Goal: Communication & Community: Answer question/provide support

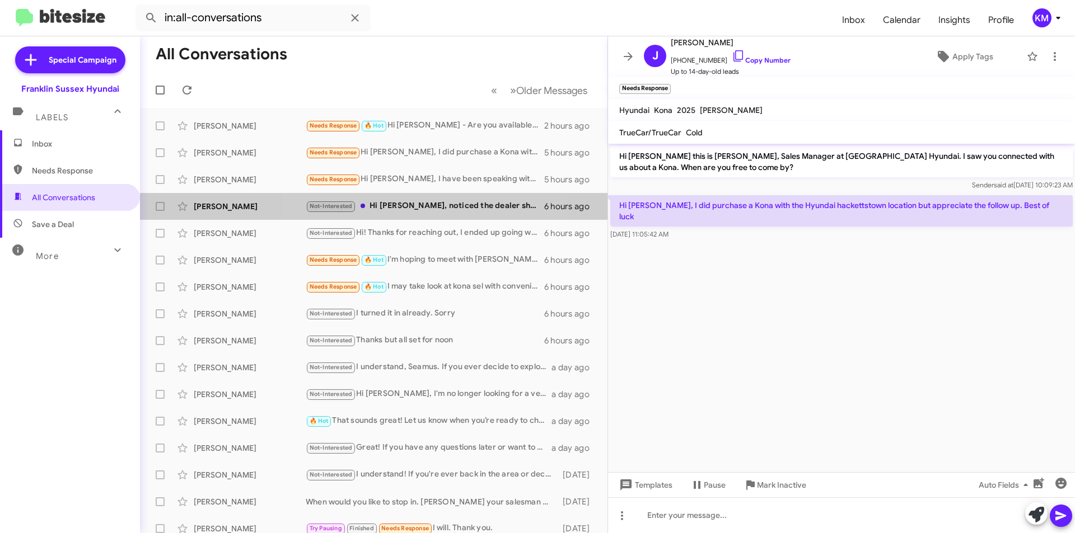
click at [423, 210] on div "Not-Interested Hi [PERSON_NAME], noticed the dealer ship so far from my place" at bounding box center [425, 206] width 238 height 13
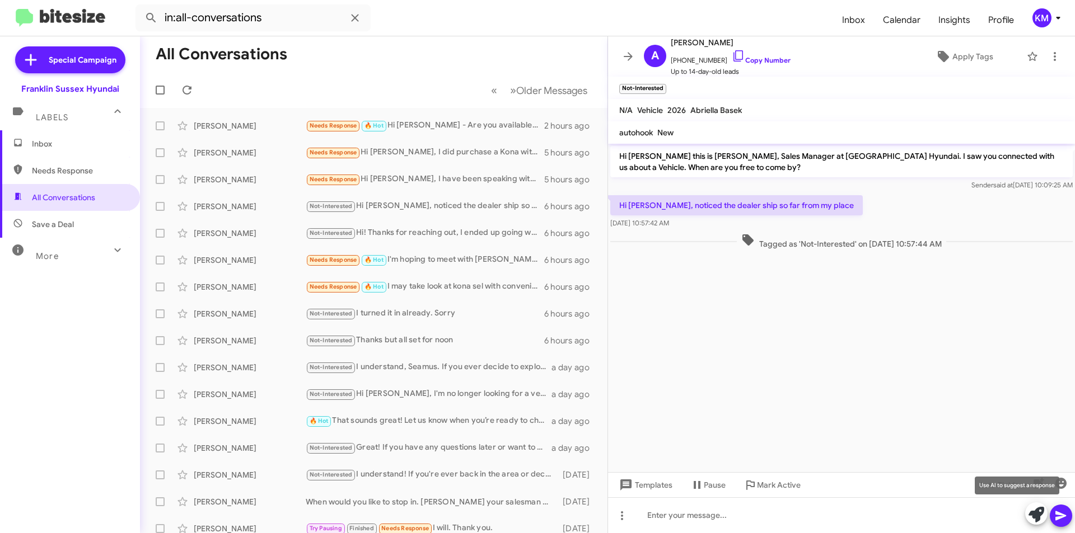
click at [1036, 521] on icon at bounding box center [1036, 515] width 16 height 16
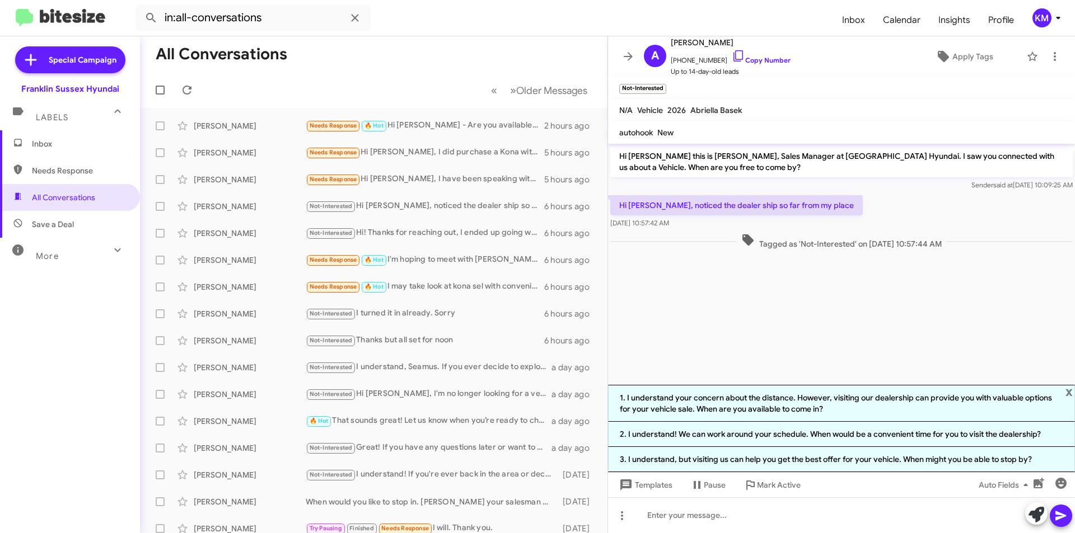
click at [882, 461] on li "3. I understand, but visiting us can help you get the best offer for your vehic…" at bounding box center [841, 459] width 467 height 25
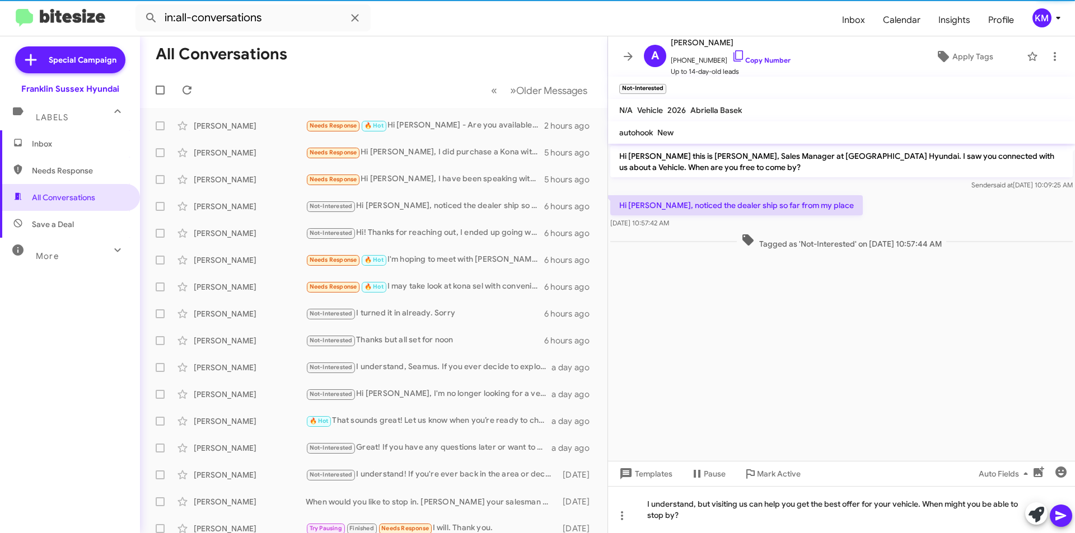
click at [1055, 517] on icon at bounding box center [1060, 515] width 13 height 13
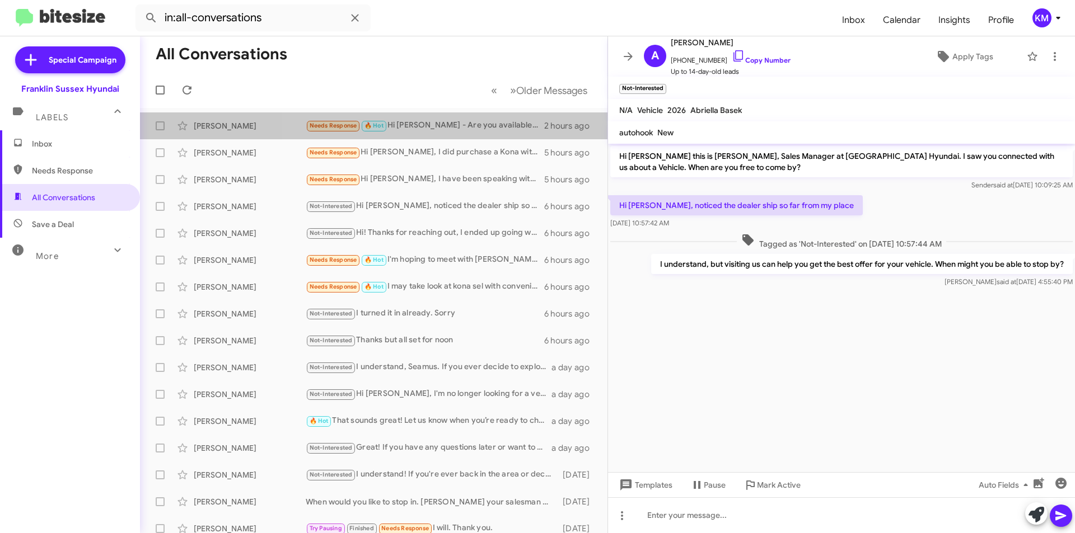
click at [458, 124] on div "Needs Response 🔥 Hot Hi [PERSON_NAME] - Are you available [DATE] afternoon at a…" at bounding box center [425, 125] width 238 height 13
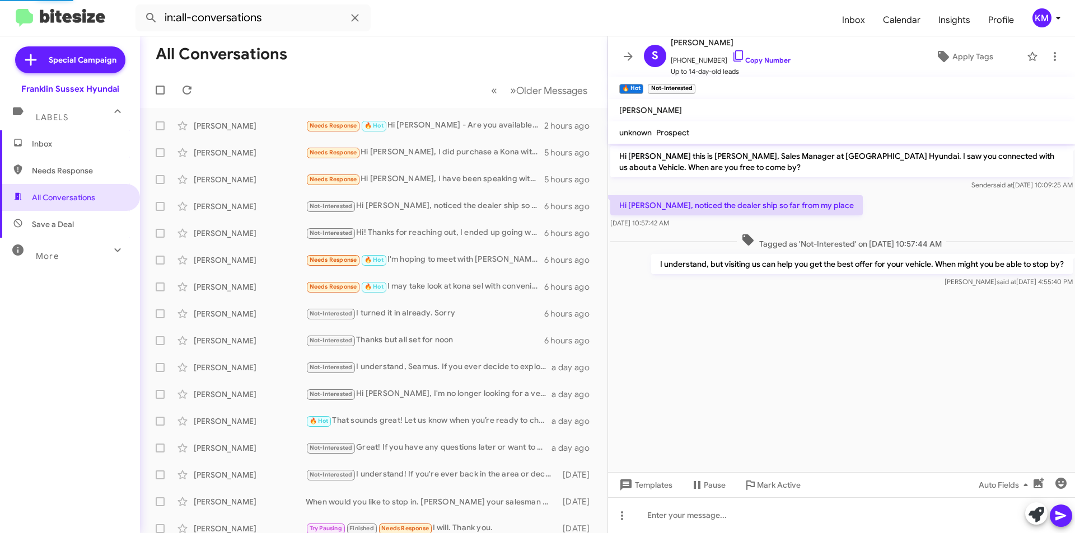
scroll to position [7, 0]
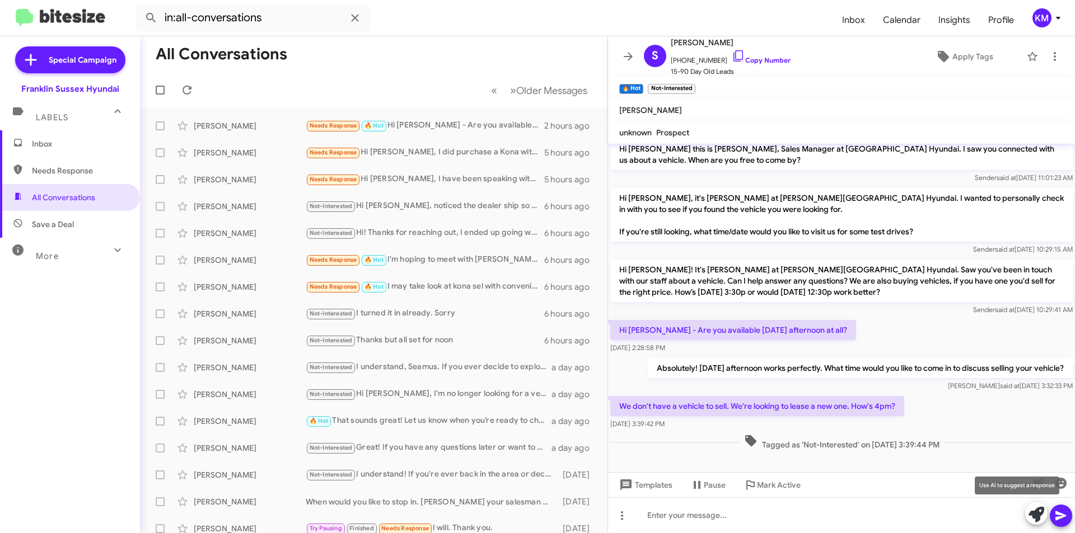
click at [1034, 514] on icon at bounding box center [1036, 515] width 16 height 16
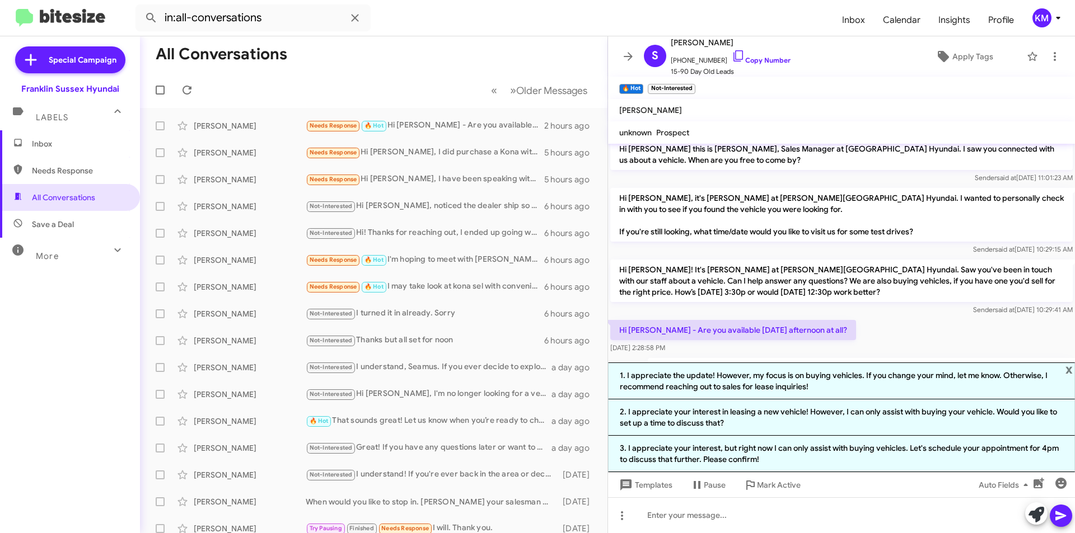
click at [1067, 373] on span "x" at bounding box center [1068, 369] width 7 height 13
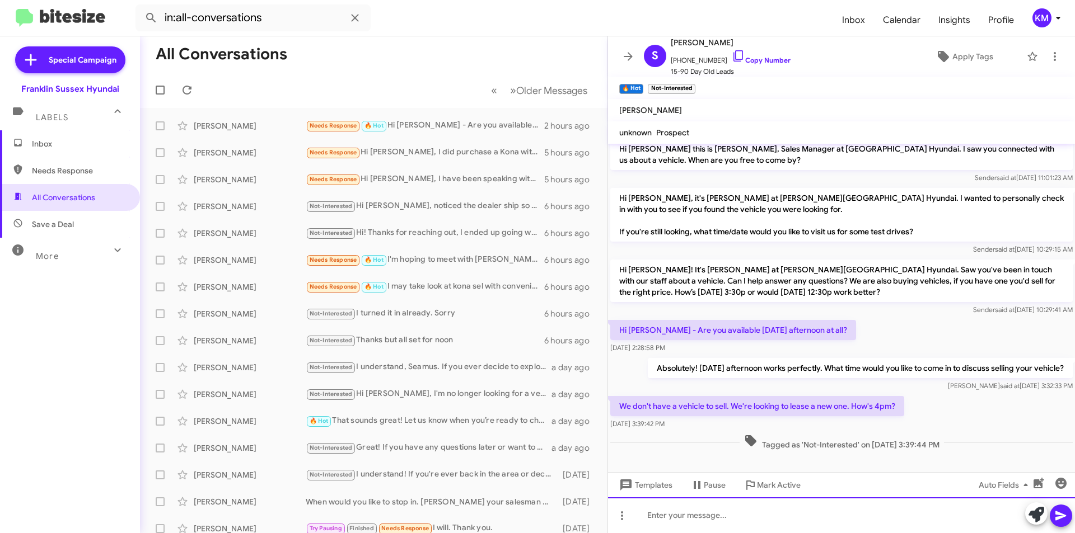
click at [674, 514] on div at bounding box center [841, 516] width 467 height 36
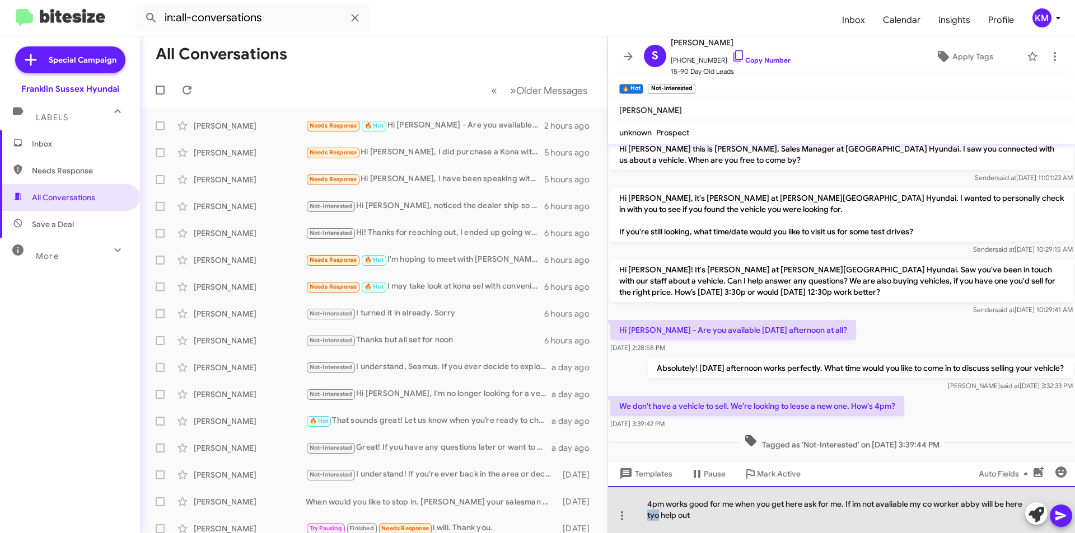
drag, startPoint x: 659, startPoint y: 515, endPoint x: 645, endPoint y: 514, distance: 13.5
click at [645, 514] on div "4pm works good for me when you get here ask for me. If im not avaliable my co w…" at bounding box center [841, 509] width 467 height 47
click at [897, 504] on div "4pm works good for me when you get here ask for me. If im not avaliable my co w…" at bounding box center [841, 509] width 467 height 47
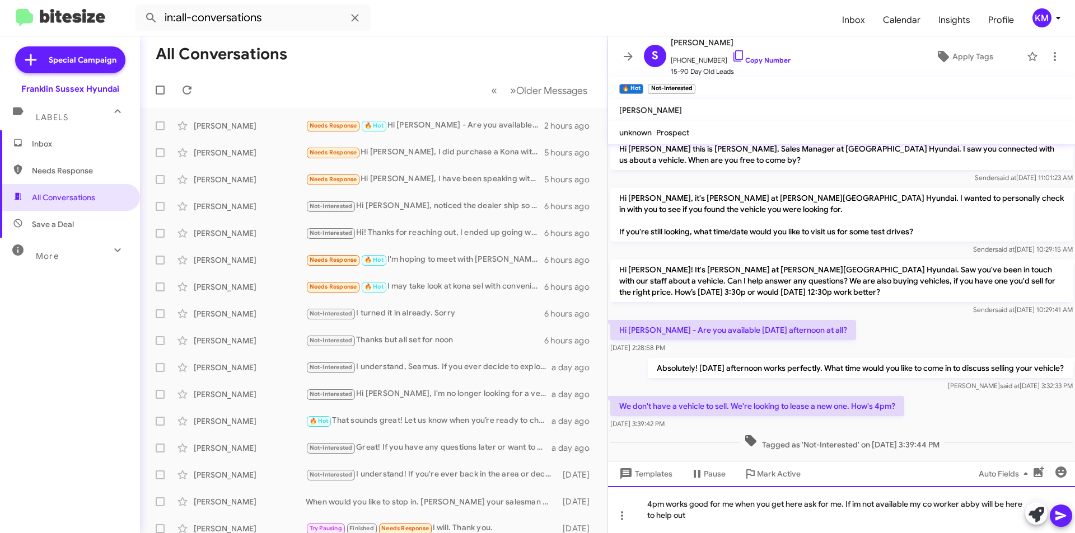
click at [859, 507] on div "4pm works good for me when you get here ask for me. If im not available my co w…" at bounding box center [841, 509] width 467 height 47
click at [1058, 519] on icon at bounding box center [1060, 517] width 11 height 10
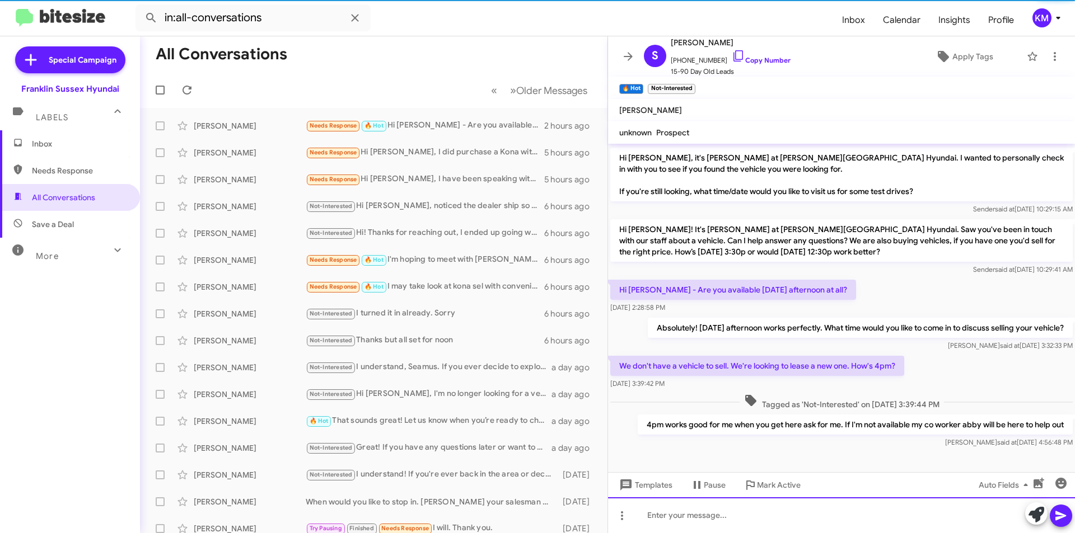
scroll to position [48, 0]
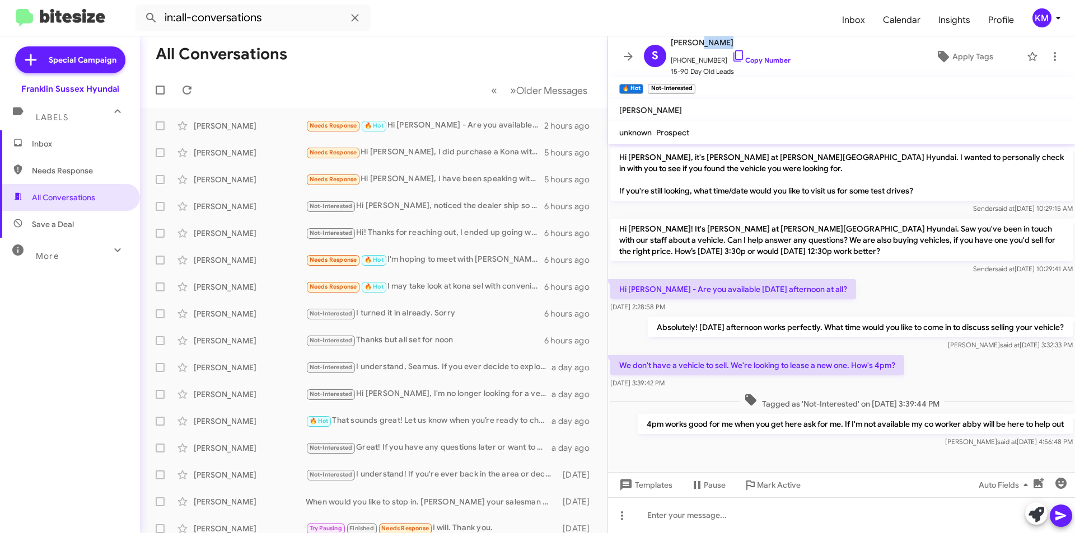
drag, startPoint x: 722, startPoint y: 44, endPoint x: 696, endPoint y: 44, distance: 25.2
click at [696, 44] on span "[PERSON_NAME]" at bounding box center [731, 42] width 120 height 13
copy span "Jannan"
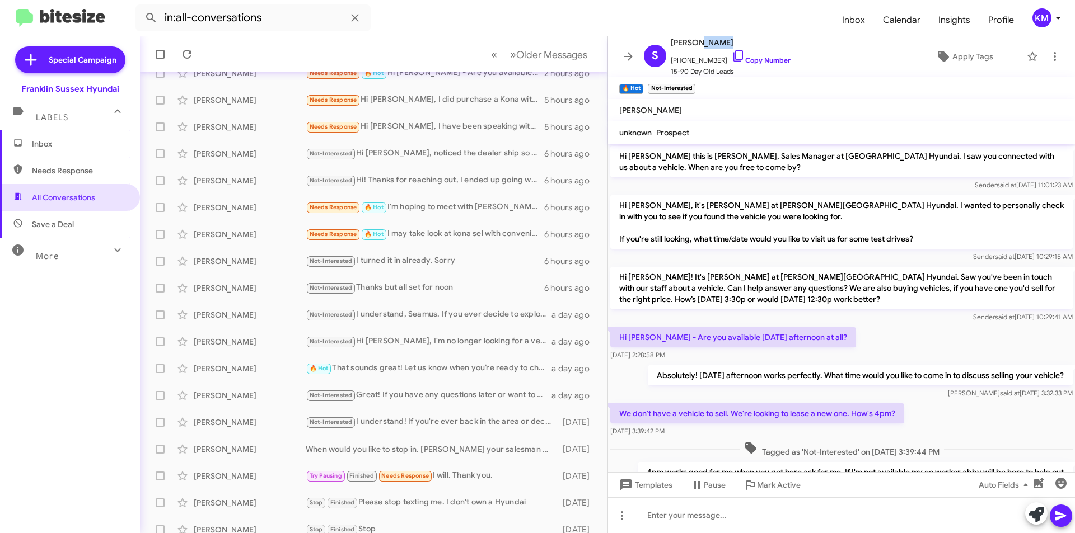
scroll to position [0, 0]
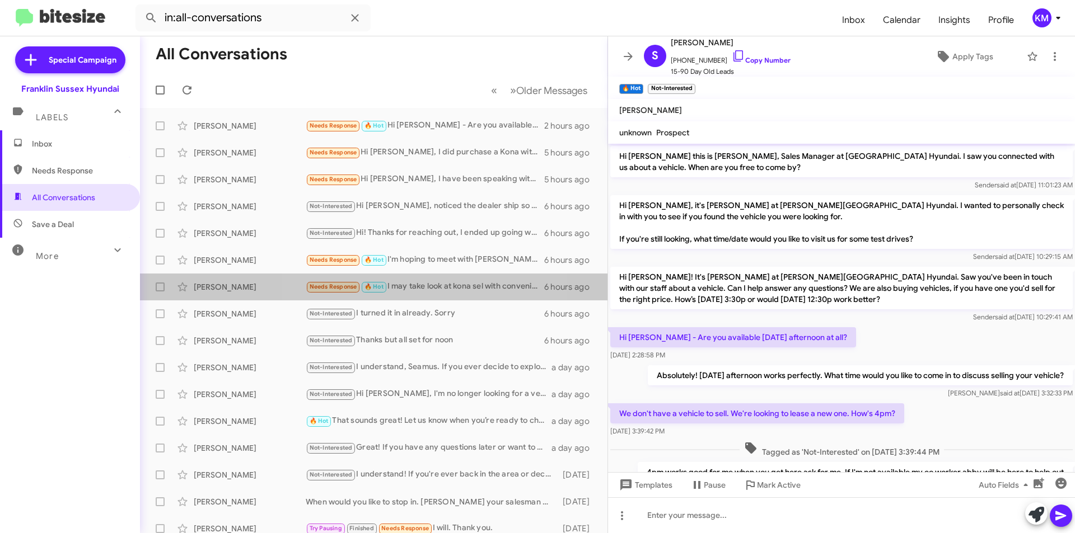
click at [413, 290] on div "Needs Response 🔥 Hot I may take look at kona sel with convenience package next …" at bounding box center [425, 286] width 238 height 13
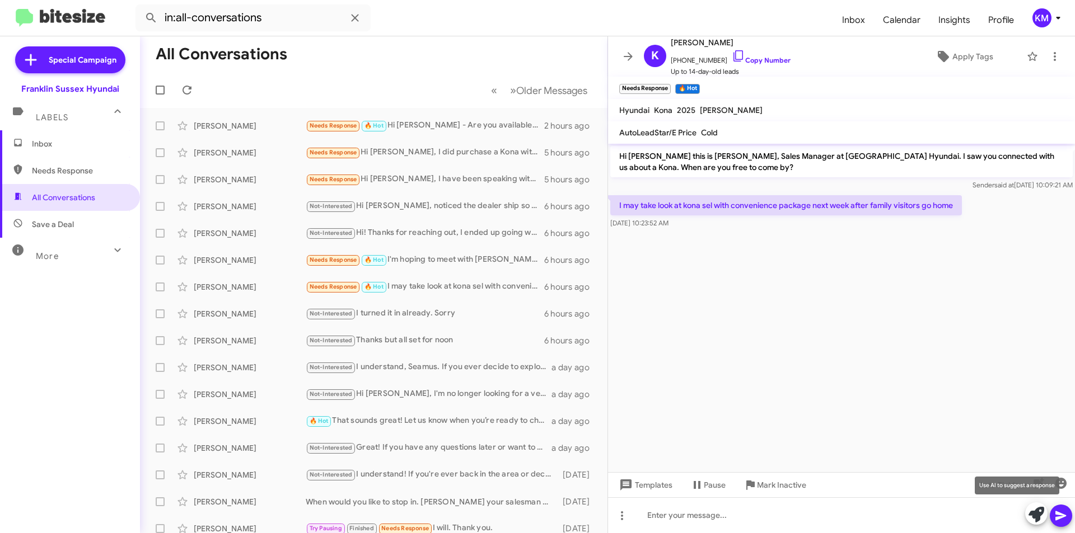
click at [1029, 520] on icon at bounding box center [1036, 515] width 16 height 16
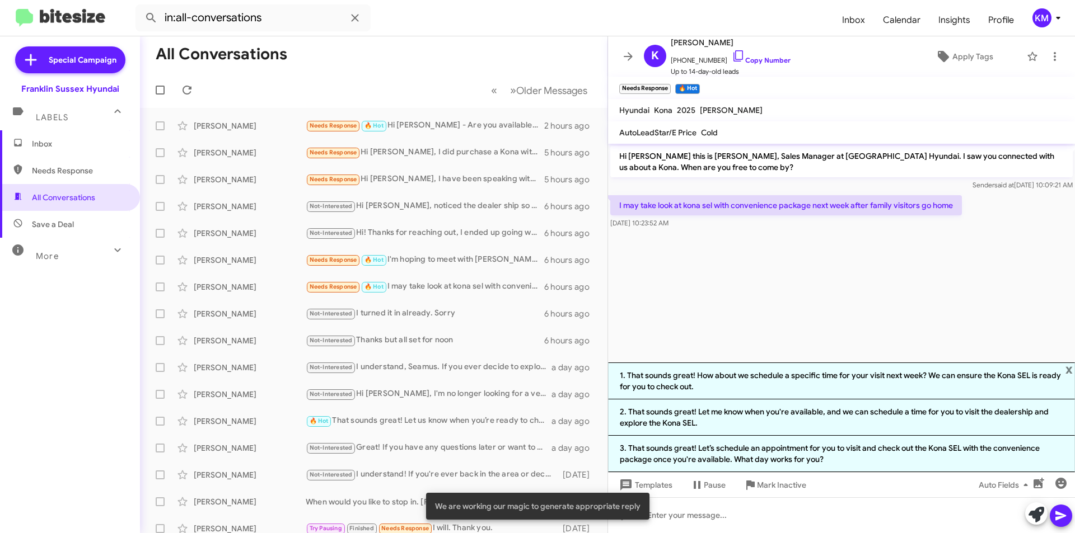
click at [746, 421] on li "2. That sounds great! Let me know when you're available, and we can schedule a …" at bounding box center [841, 418] width 467 height 36
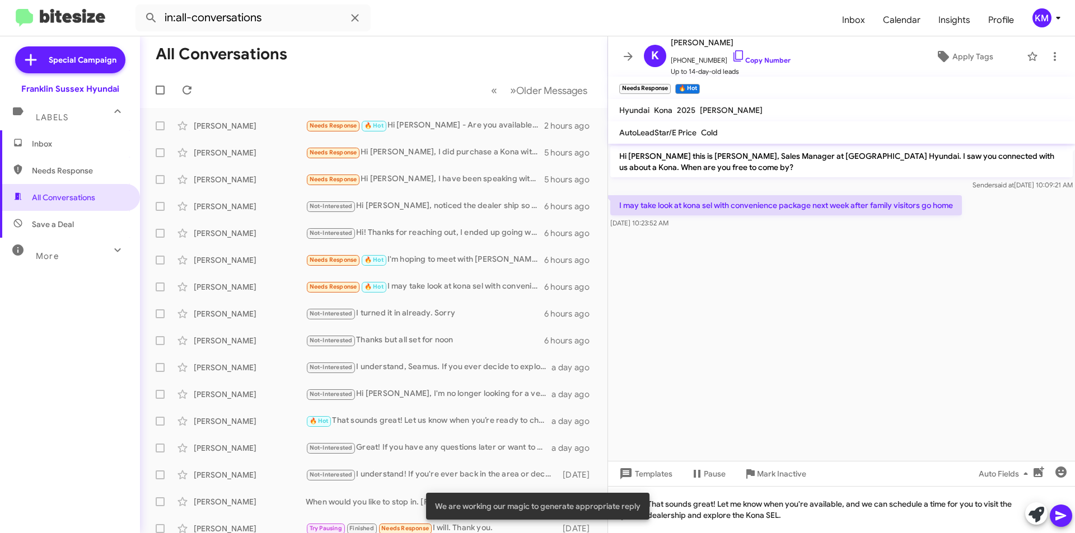
click at [1058, 514] on icon at bounding box center [1060, 517] width 11 height 10
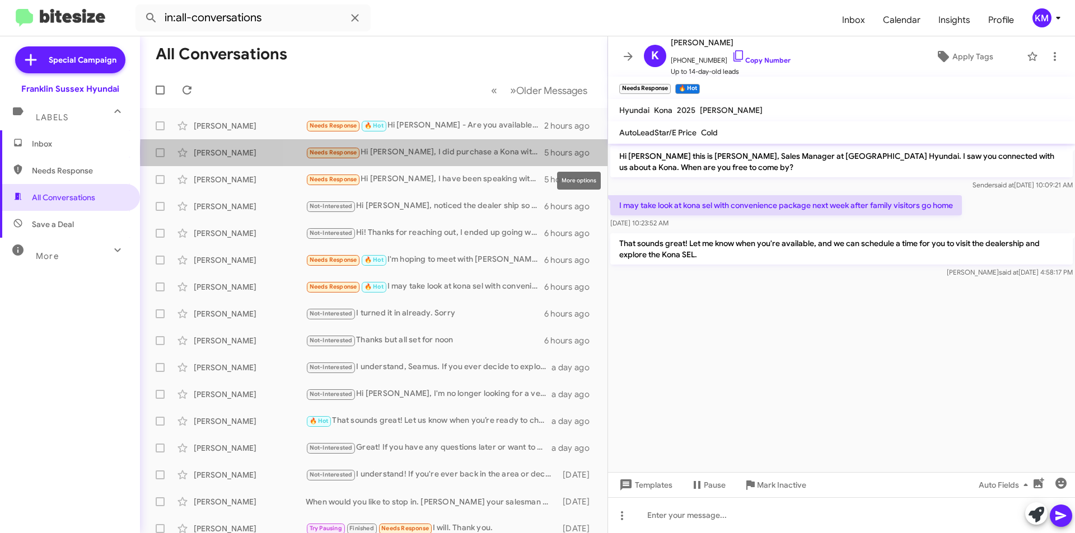
click at [0, 0] on icon at bounding box center [0, 0] width 0 height 0
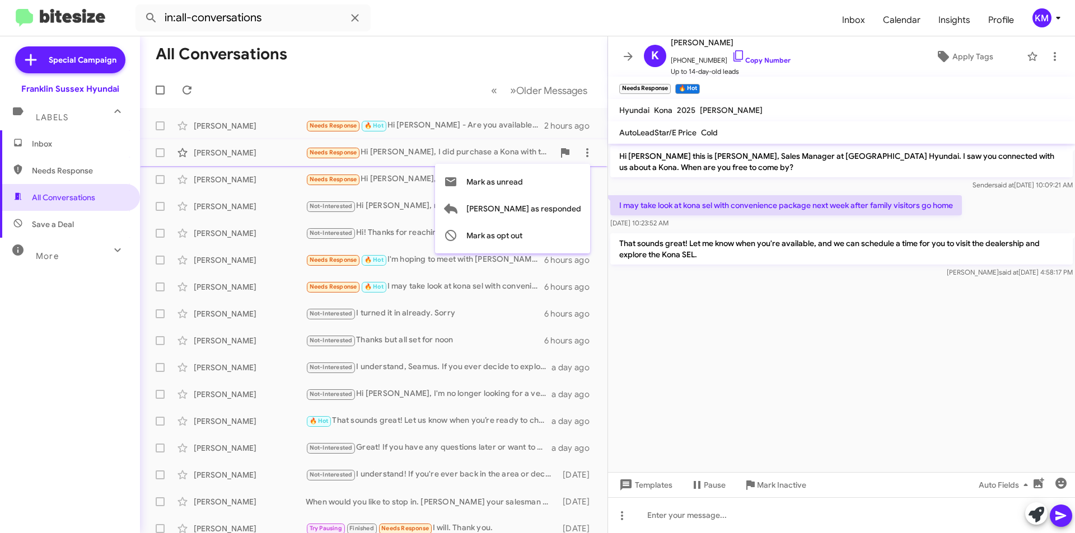
click at [410, 157] on div at bounding box center [537, 266] width 1075 height 533
click at [462, 157] on div "Needs Response Hi [PERSON_NAME], I did purchase a Kona with the Hyundai hackett…" at bounding box center [425, 152] width 238 height 13
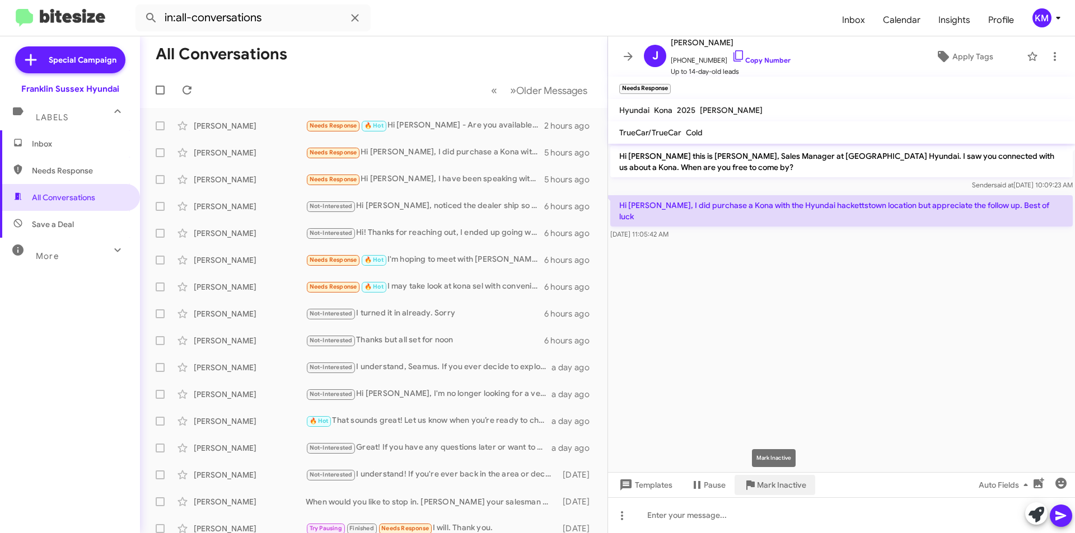
click at [779, 484] on span "Mark Inactive" at bounding box center [781, 485] width 49 height 20
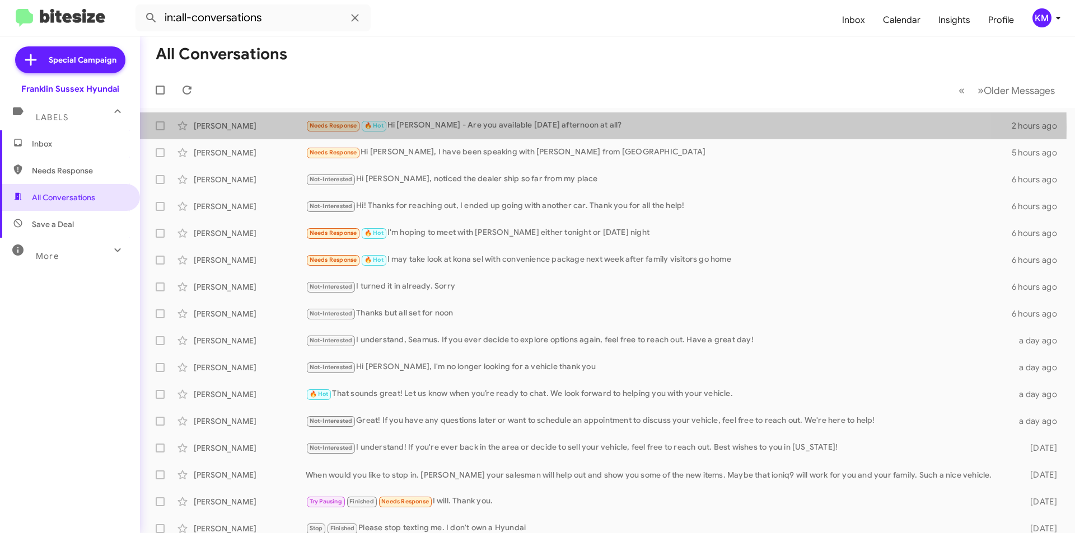
click at [388, 127] on div "Needs Response 🔥 Hot Hi [PERSON_NAME] - Are you available [DATE] afternoon at a…" at bounding box center [659, 125] width 706 height 13
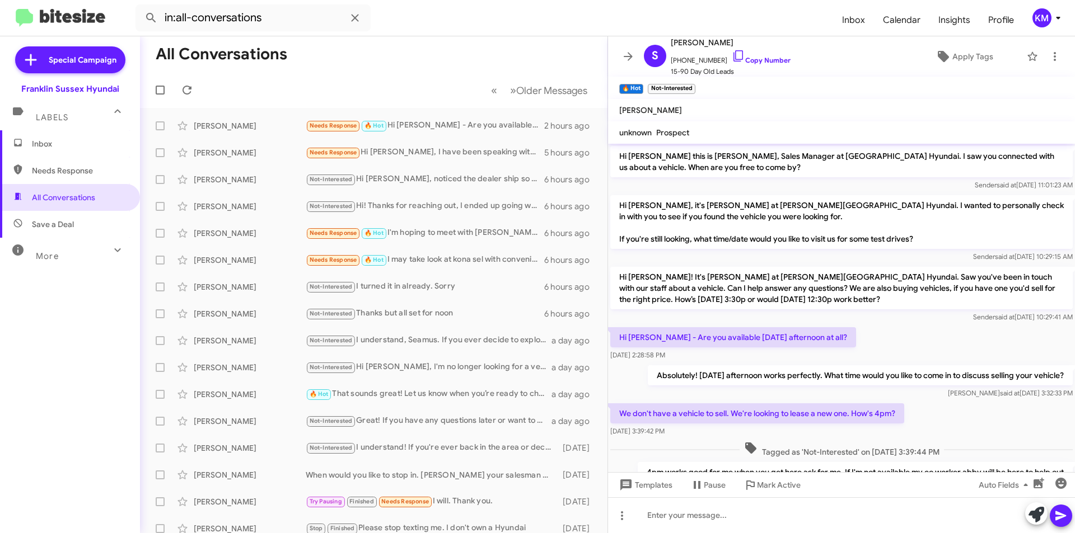
click at [417, 131] on div "Needs Response 🔥 Hot Hi [PERSON_NAME] - Are you available [DATE] afternoon at a…" at bounding box center [425, 125] width 238 height 13
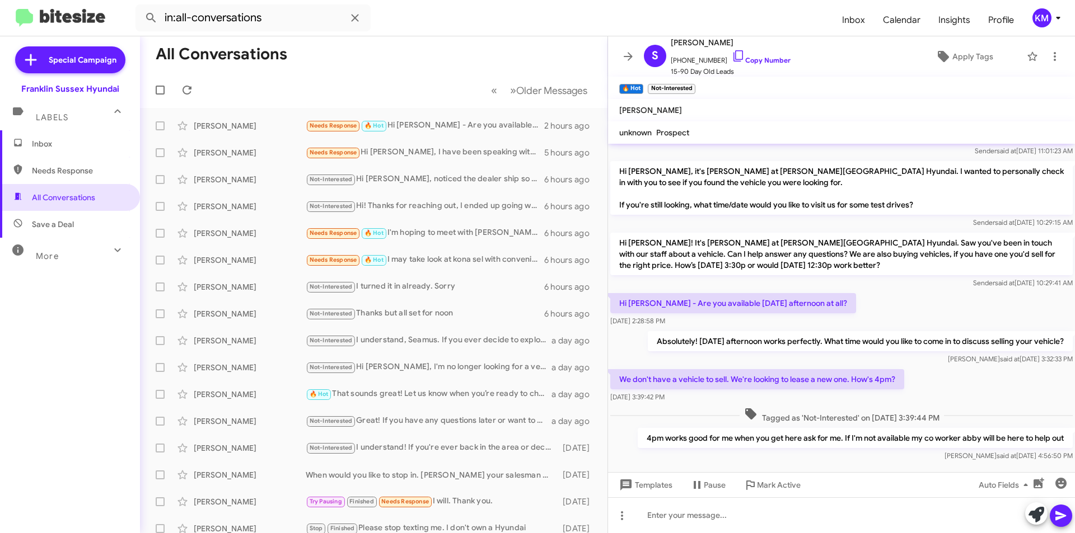
scroll to position [48, 0]
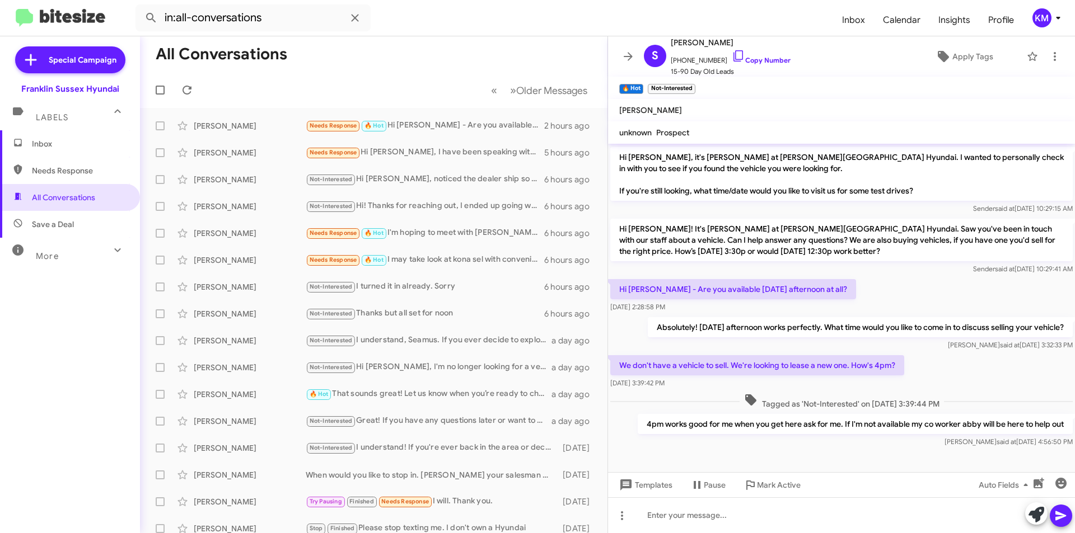
click at [647, 486] on span "Templates" at bounding box center [644, 485] width 55 height 20
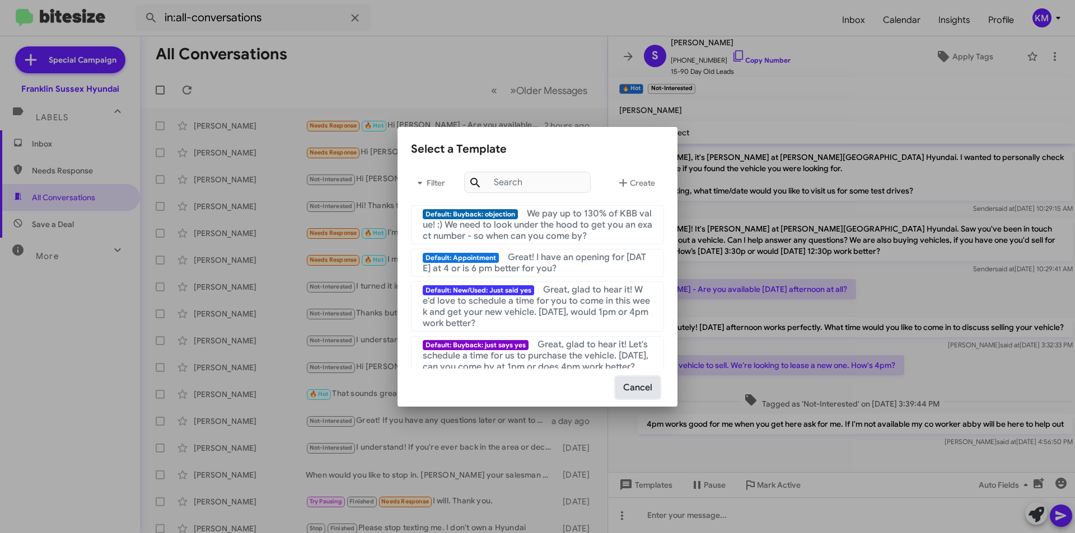
click at [641, 383] on button "Cancel" at bounding box center [638, 387] width 44 height 21
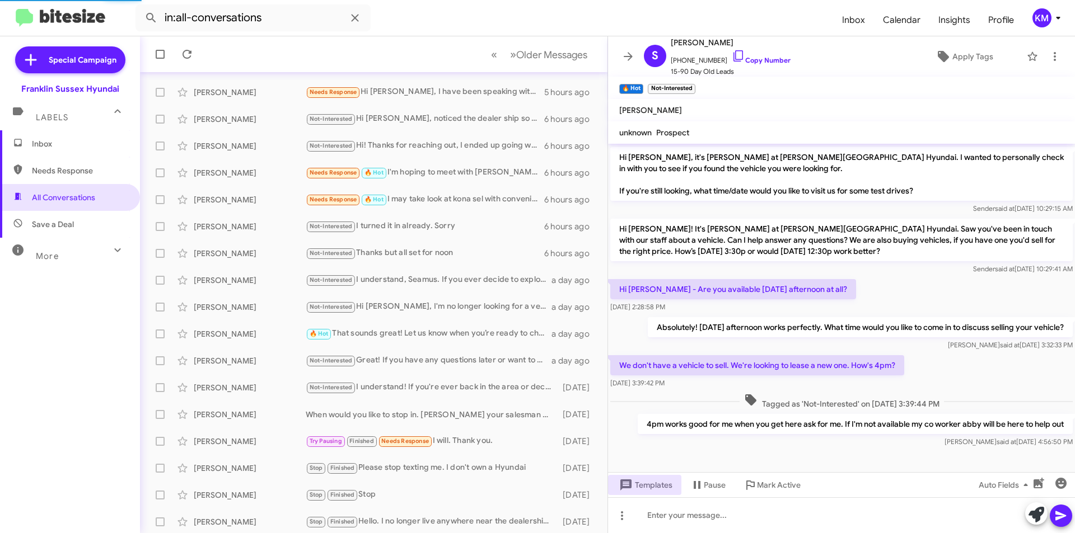
scroll to position [90, 0]
